Goal: Task Accomplishment & Management: Use online tool/utility

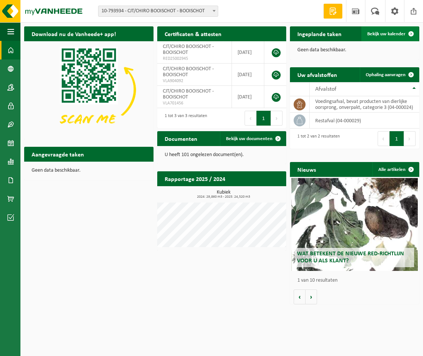
click at [388, 36] on span "Bekijk uw kalender" at bounding box center [386, 34] width 38 height 5
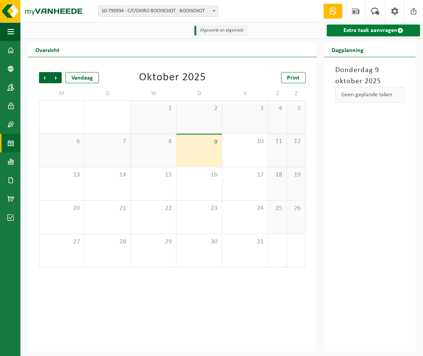
click at [388, 30] on link "Extra taak aanvragen" at bounding box center [373, 31] width 93 height 12
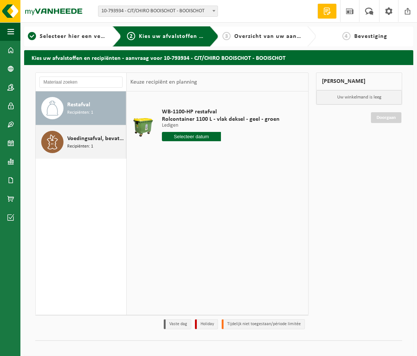
click at [83, 144] on span "Recipiënten: 1" at bounding box center [80, 146] width 26 height 7
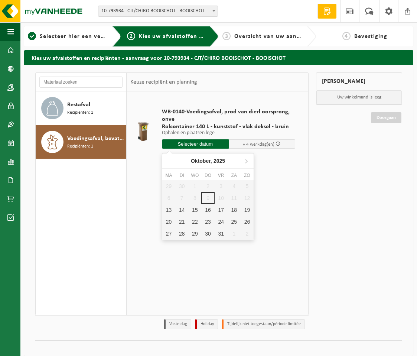
click at [204, 143] on input "text" at bounding box center [195, 143] width 67 height 9
click at [168, 221] on div "20" at bounding box center [168, 222] width 13 height 12
type input "Van 2025-10-20"
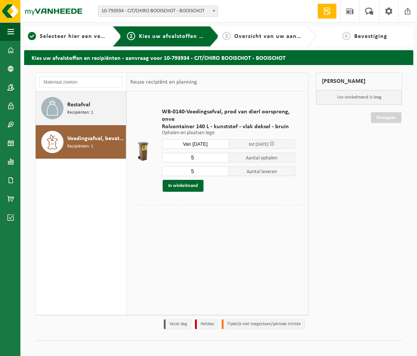
click at [72, 110] on span "Recipiënten: 1" at bounding box center [80, 112] width 26 height 7
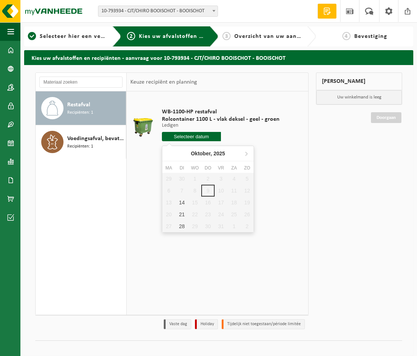
click at [202, 136] on input "text" at bounding box center [191, 136] width 59 height 9
click at [182, 214] on div "21" at bounding box center [181, 215] width 13 height 12
type input "Van 2025-10-21"
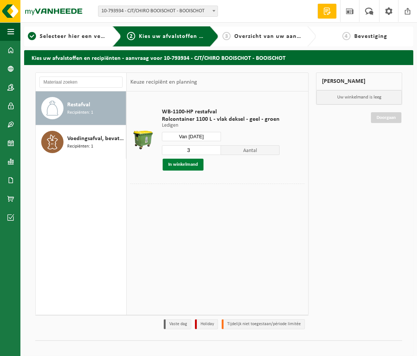
click at [186, 161] on button "In winkelmand" at bounding box center [183, 165] width 41 height 12
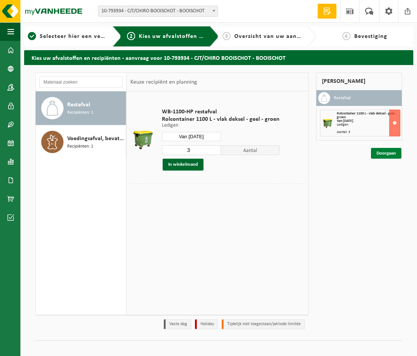
click at [383, 153] on link "Doorgaan" at bounding box center [386, 153] width 30 height 11
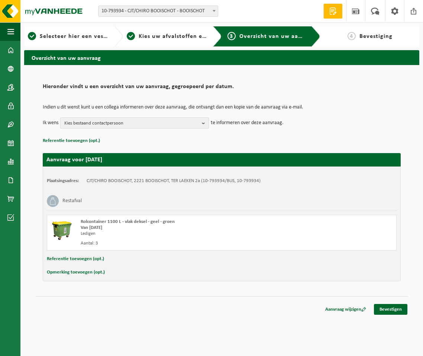
click at [107, 122] on span "Kies bestaand contactpersoon" at bounding box center [131, 123] width 135 height 11
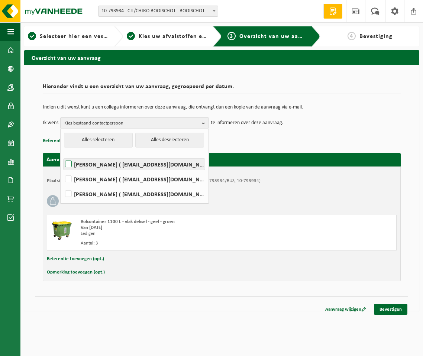
click at [67, 162] on label "Chiro Booischot ( info@chirobooischot.be )" at bounding box center [134, 164] width 141 height 11
click at [62, 155] on input "Chiro Booischot ( info@chirobooischot.be )" at bounding box center [62, 155] width 0 height 0
checkbox input "true"
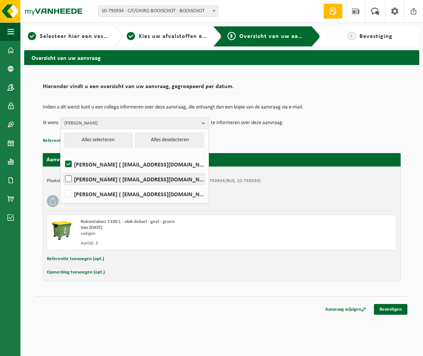
click at [69, 178] on label "Tim Van Woensel ( vanheede@van-woensel.be )" at bounding box center [134, 179] width 141 height 11
click at [62, 170] on input "Tim Van Woensel ( vanheede@van-woensel.be )" at bounding box center [62, 170] width 0 height 0
checkbox input "true"
click at [207, 123] on b "button" at bounding box center [205, 123] width 7 height 11
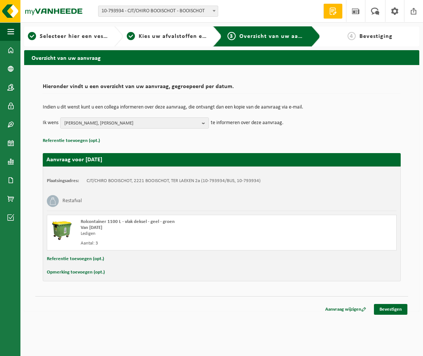
click at [397, 304] on div "Aanvraag wijzigen Bevestigen" at bounding box center [221, 300] width 373 height 8
click at [395, 312] on link "Bevestigen" at bounding box center [390, 309] width 33 height 11
